Goal: Information Seeking & Learning: Find specific fact

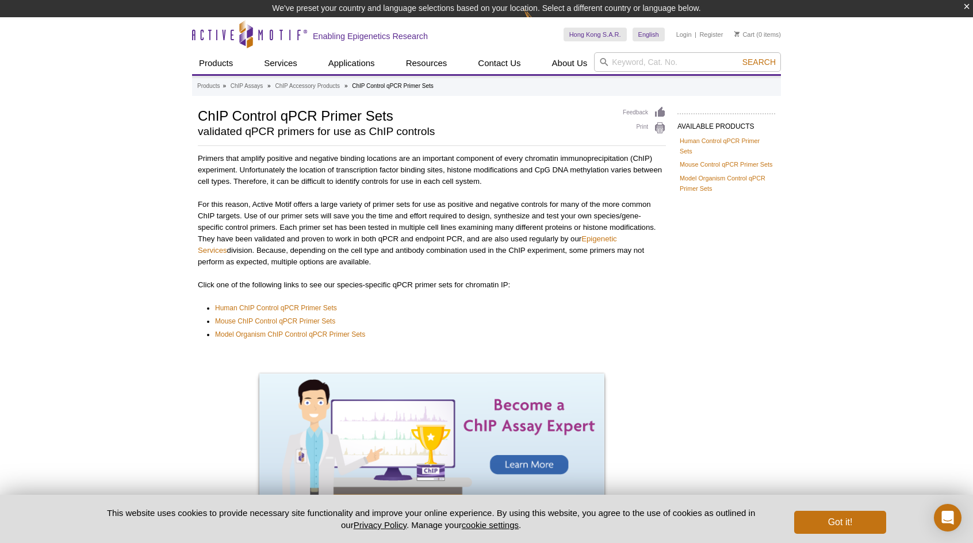
scroll to position [103, 0]
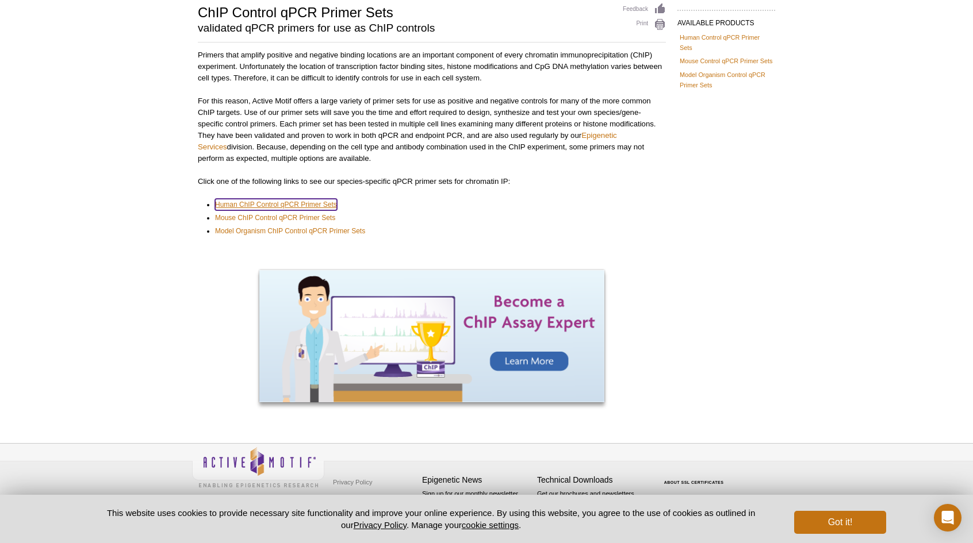
click at [335, 201] on link "Human ChIP Control qPCR Primer Sets" at bounding box center [276, 204] width 122 height 11
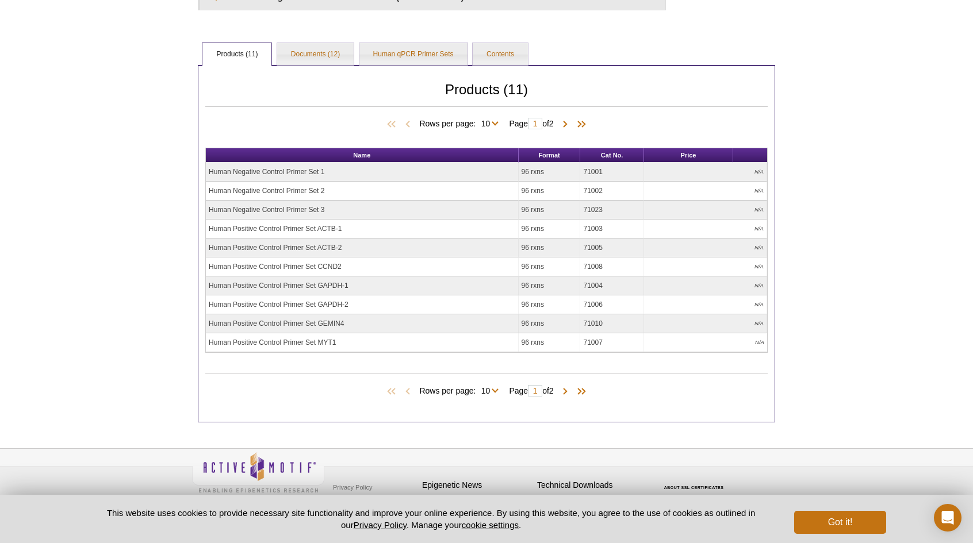
scroll to position [276, 0]
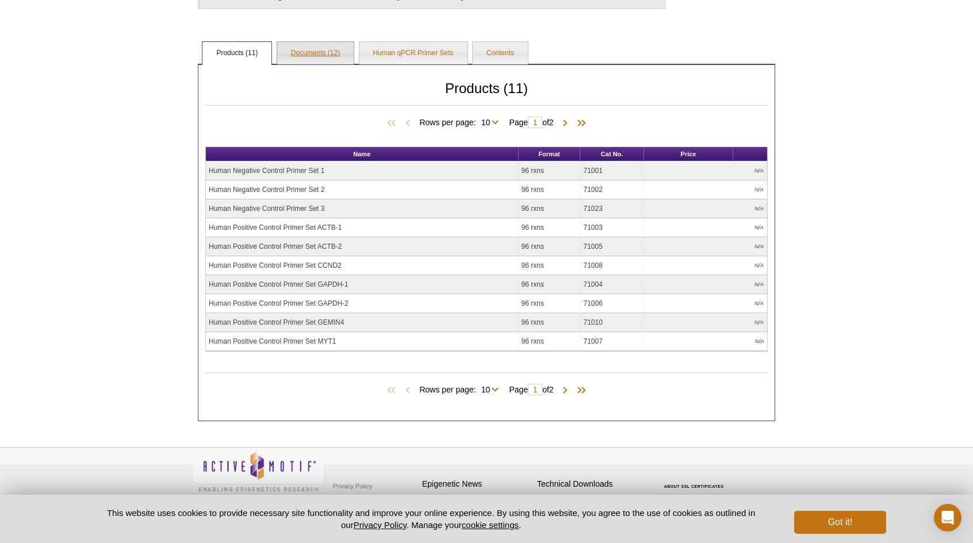
click at [328, 49] on link "Documents (12)" at bounding box center [315, 53] width 76 height 23
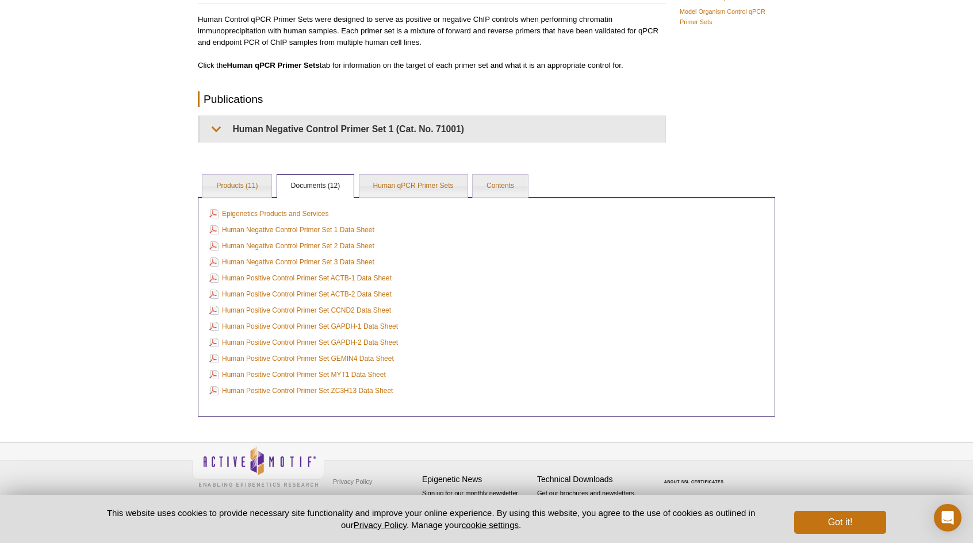
scroll to position [124, 0]
click at [431, 188] on link "Human qPCR Primer Sets" at bounding box center [413, 187] width 108 height 23
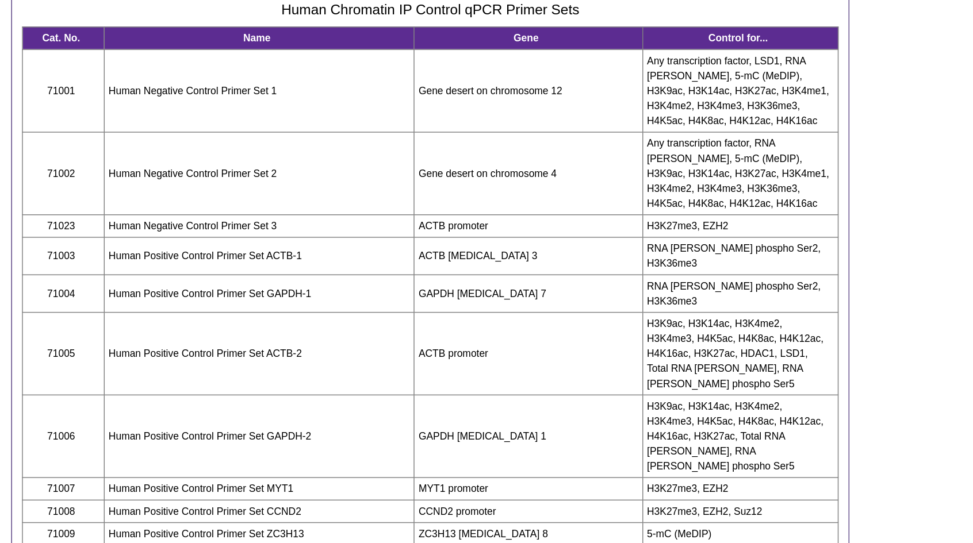
scroll to position [310, 0]
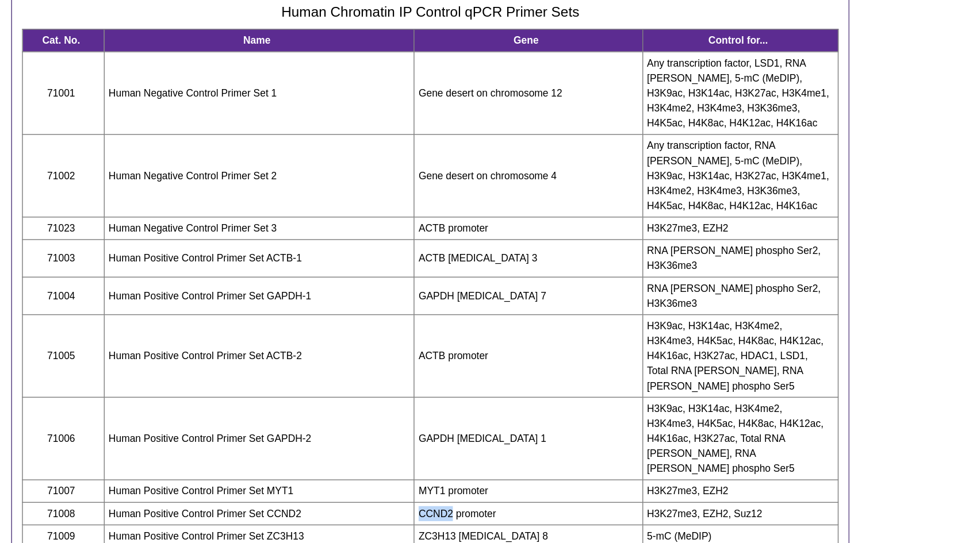
drag, startPoint x: 502, startPoint y: 344, endPoint x: 456, endPoint y: 344, distance: 46.0
click at [456, 370] on tr "71008 Human Positive Control Primer Set CCND2 CCND2 promoter H3K27me3, EZH2, Su…" at bounding box center [487, 378] width 562 height 16
copy tr "CCND2"
